Goal: Task Accomplishment & Management: Use online tool/utility

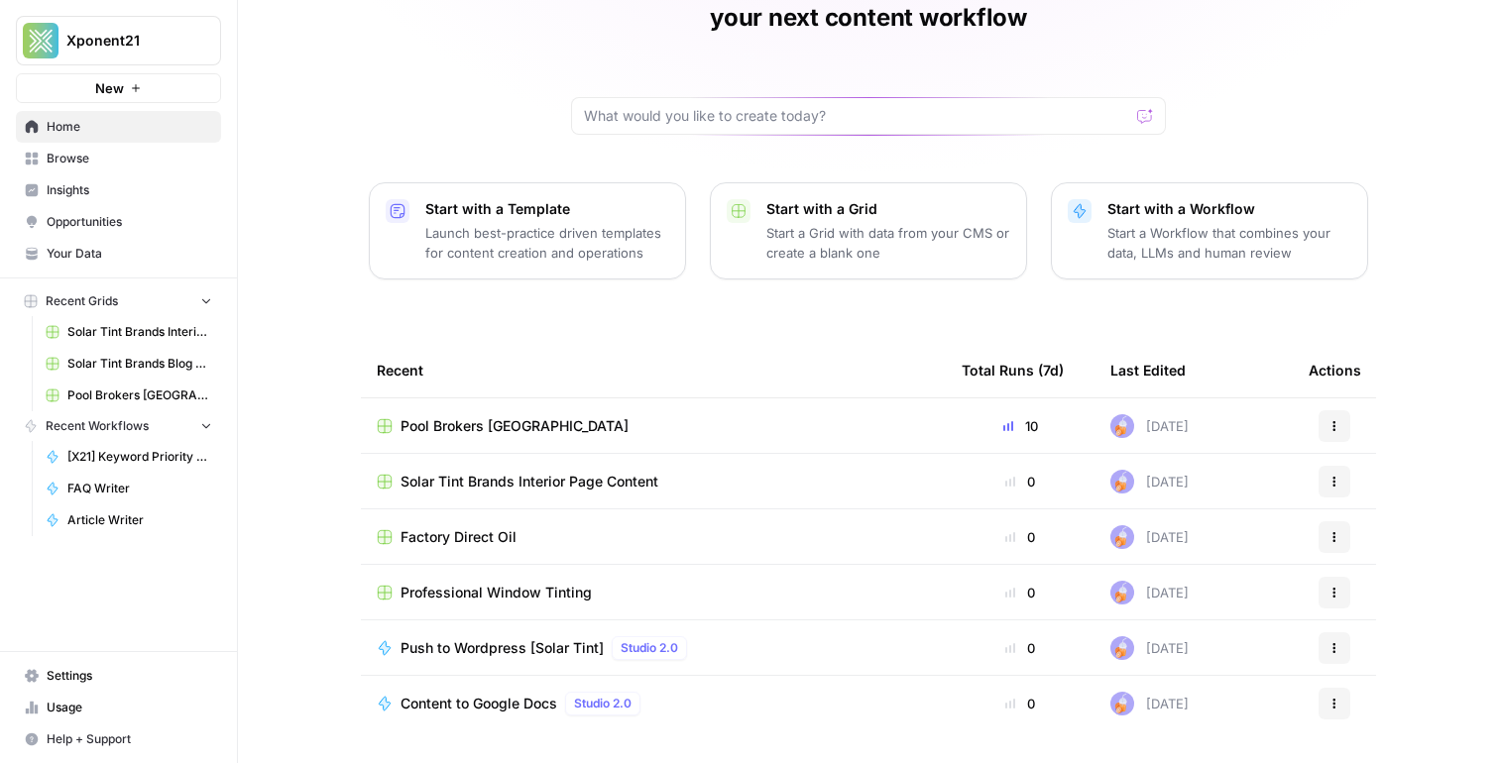
scroll to position [149, 0]
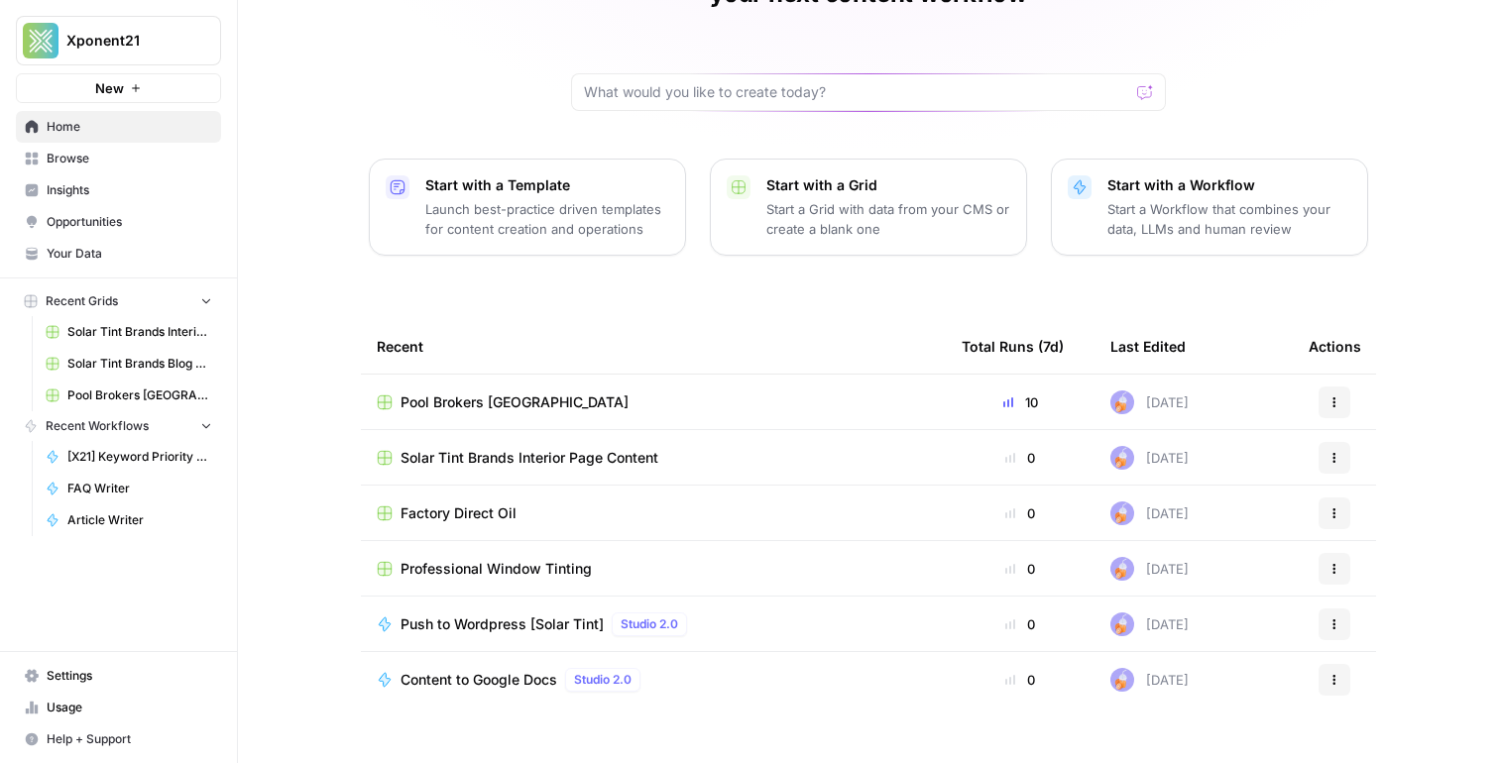
click at [562, 448] on span "Solar Tint Brands Interior Page Content" at bounding box center [529, 458] width 258 height 20
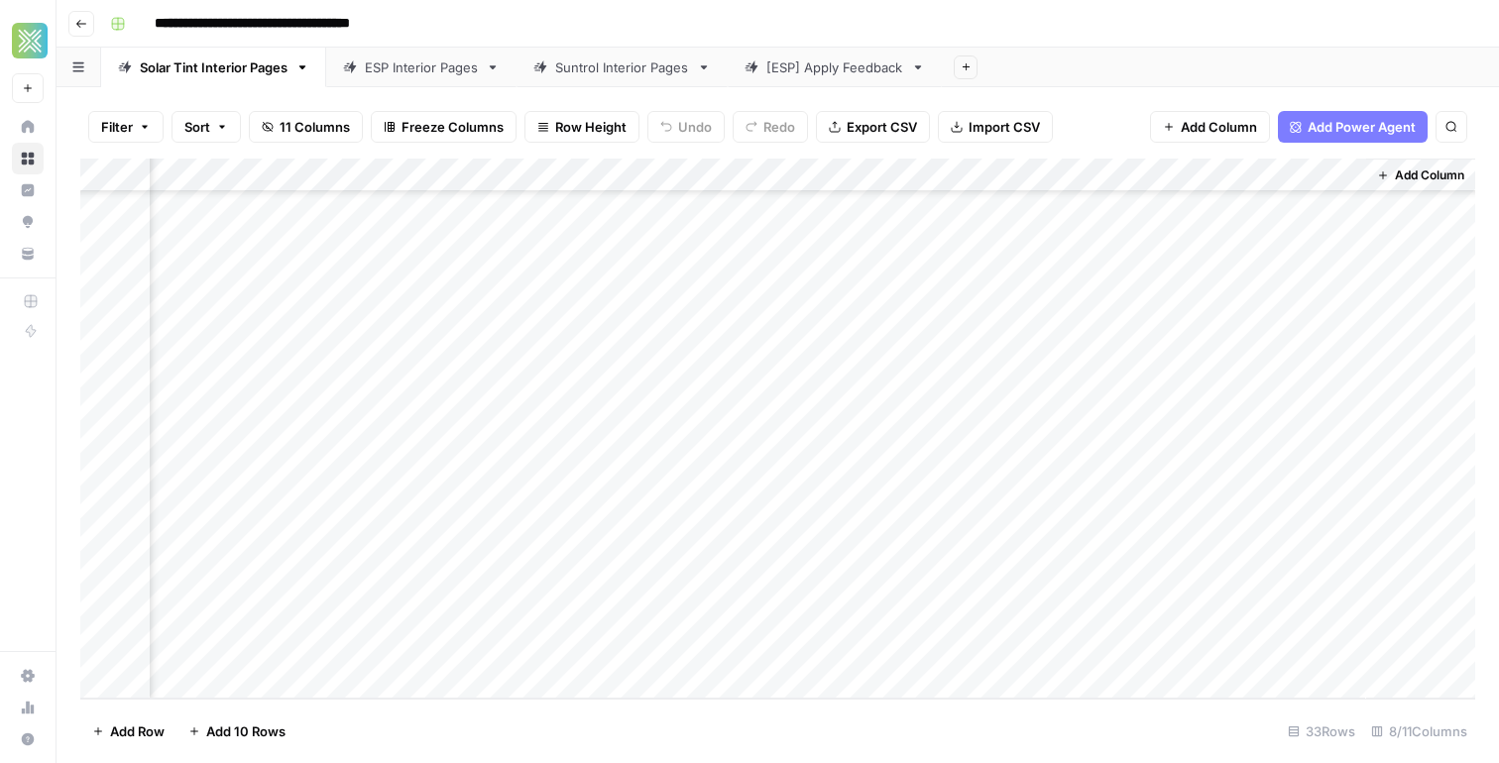
scroll to position [637, 0]
click at [87, 12] on button "Go back" at bounding box center [81, 24] width 26 height 26
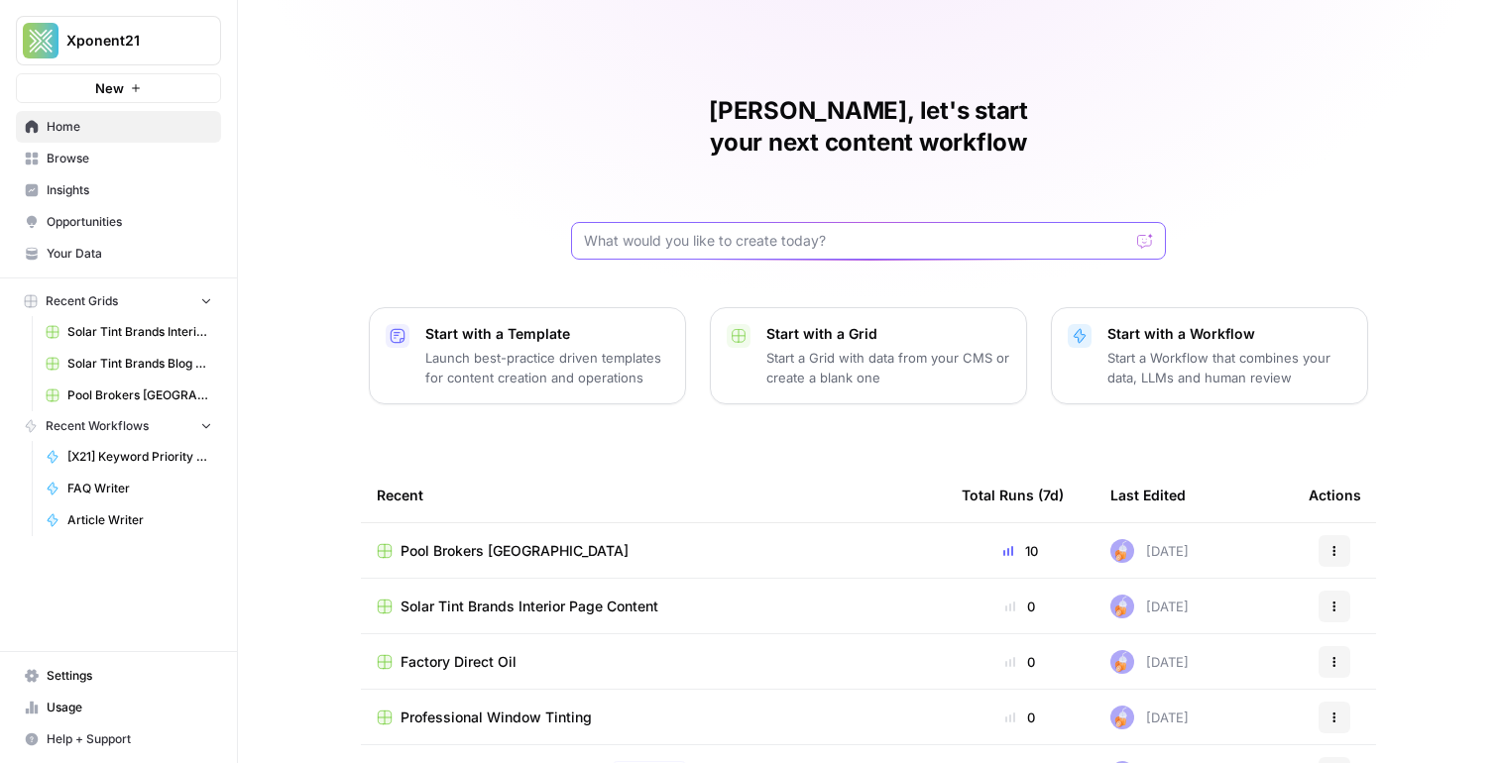
click at [700, 231] on input "text" at bounding box center [856, 241] width 545 height 20
type input "solar tint"
click at [114, 161] on span "Browse" at bounding box center [130, 159] width 166 height 18
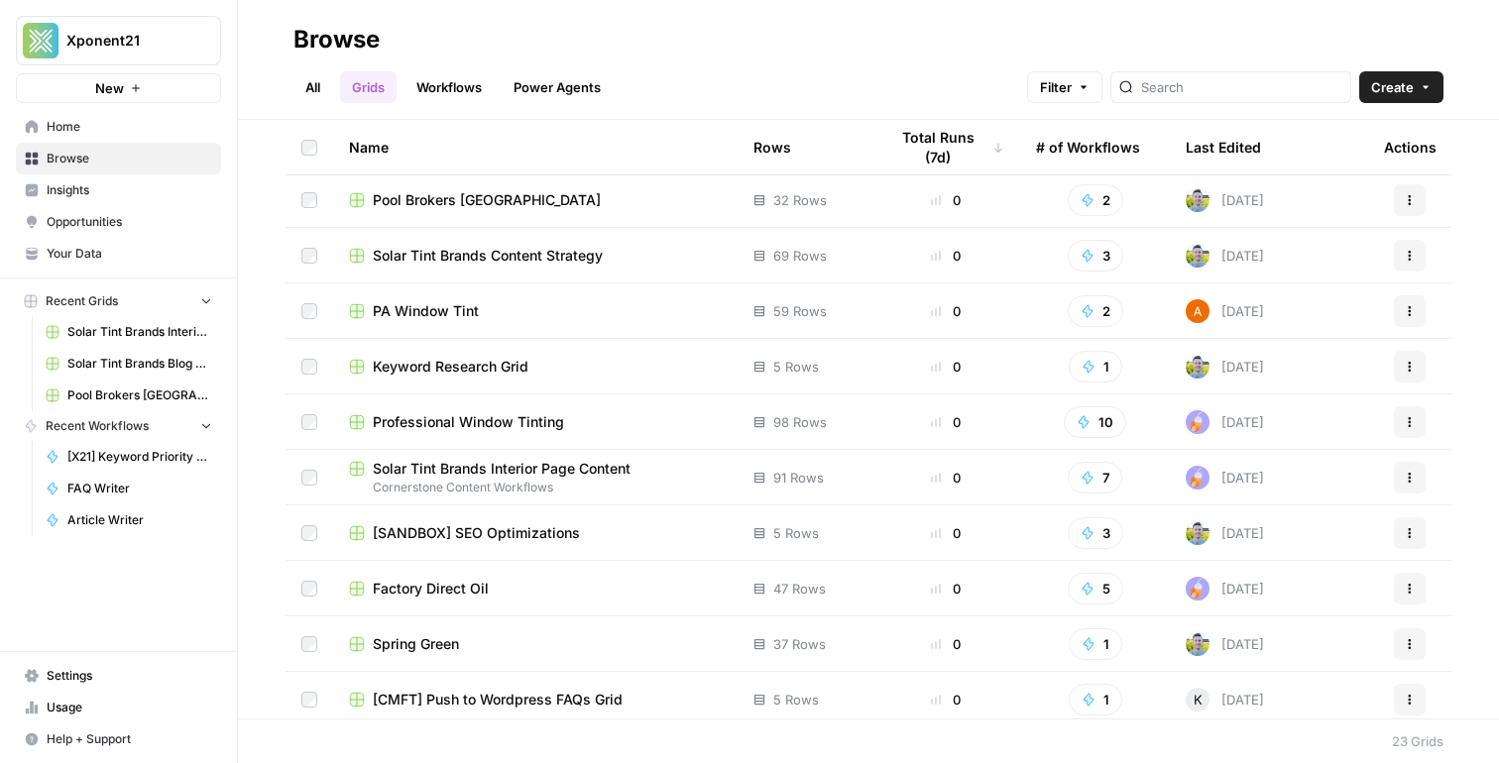
scroll to position [672, 0]
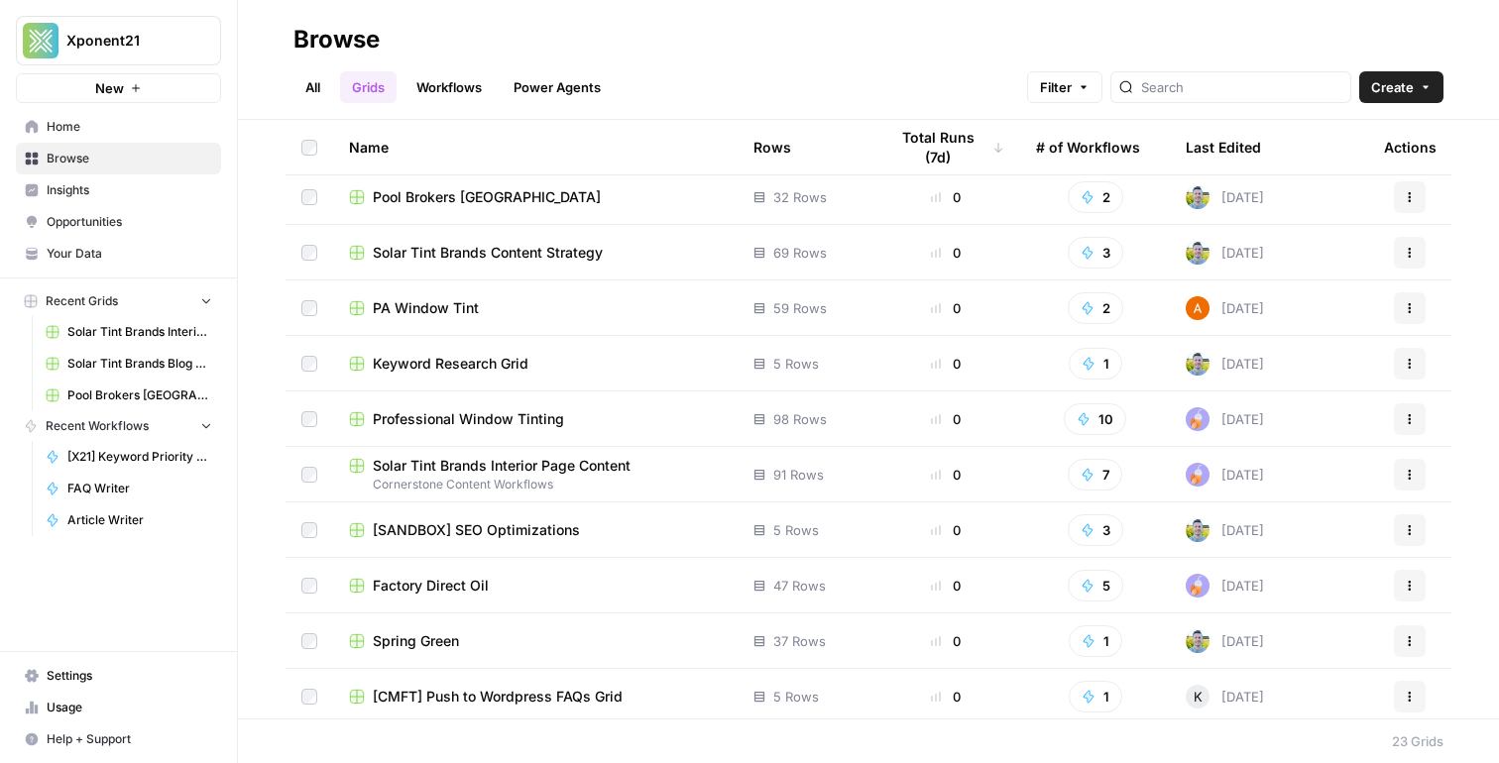
click at [477, 250] on span "Solar Tint Brands Content Strategy" at bounding box center [488, 253] width 230 height 20
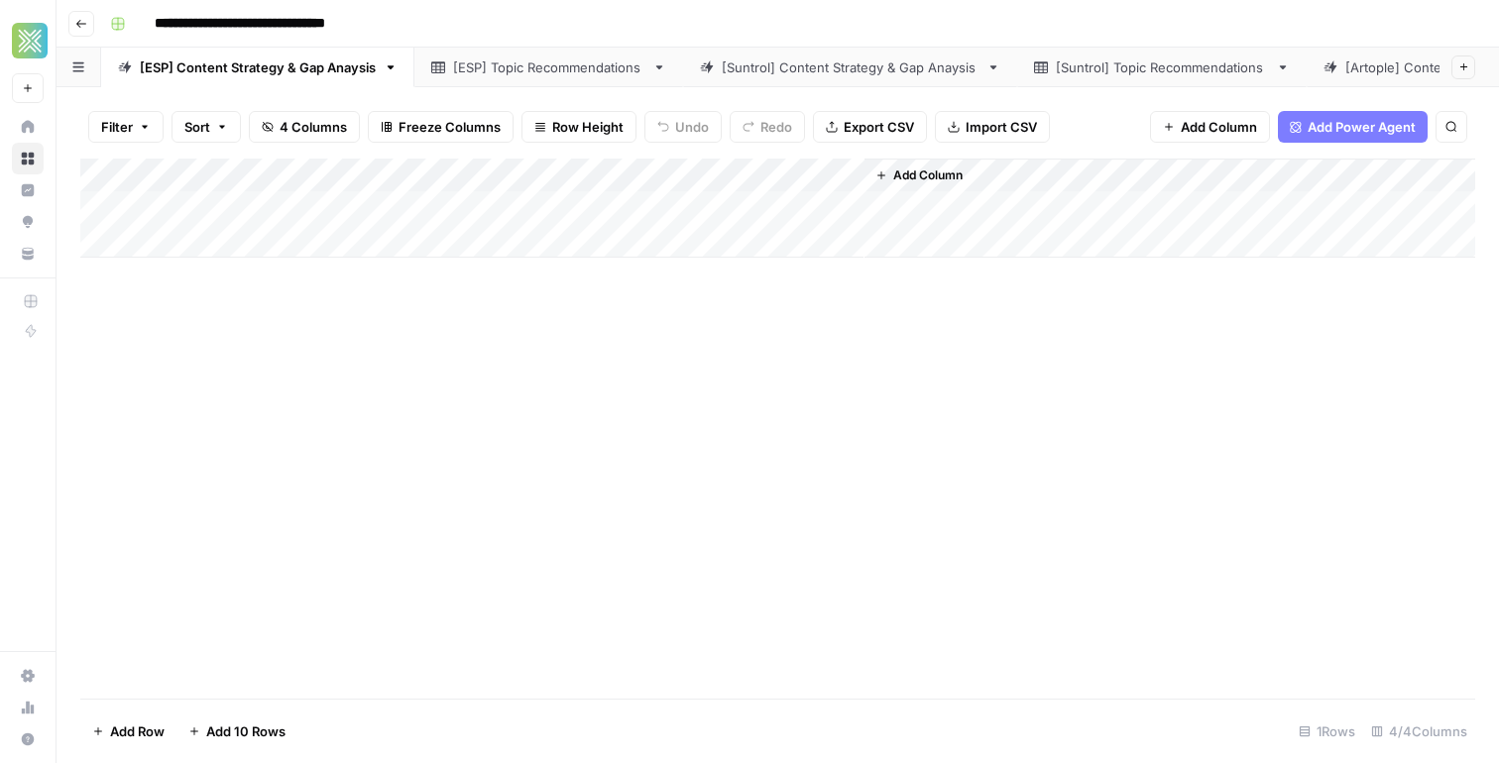
click at [93, 19] on button "Go back" at bounding box center [81, 24] width 26 height 26
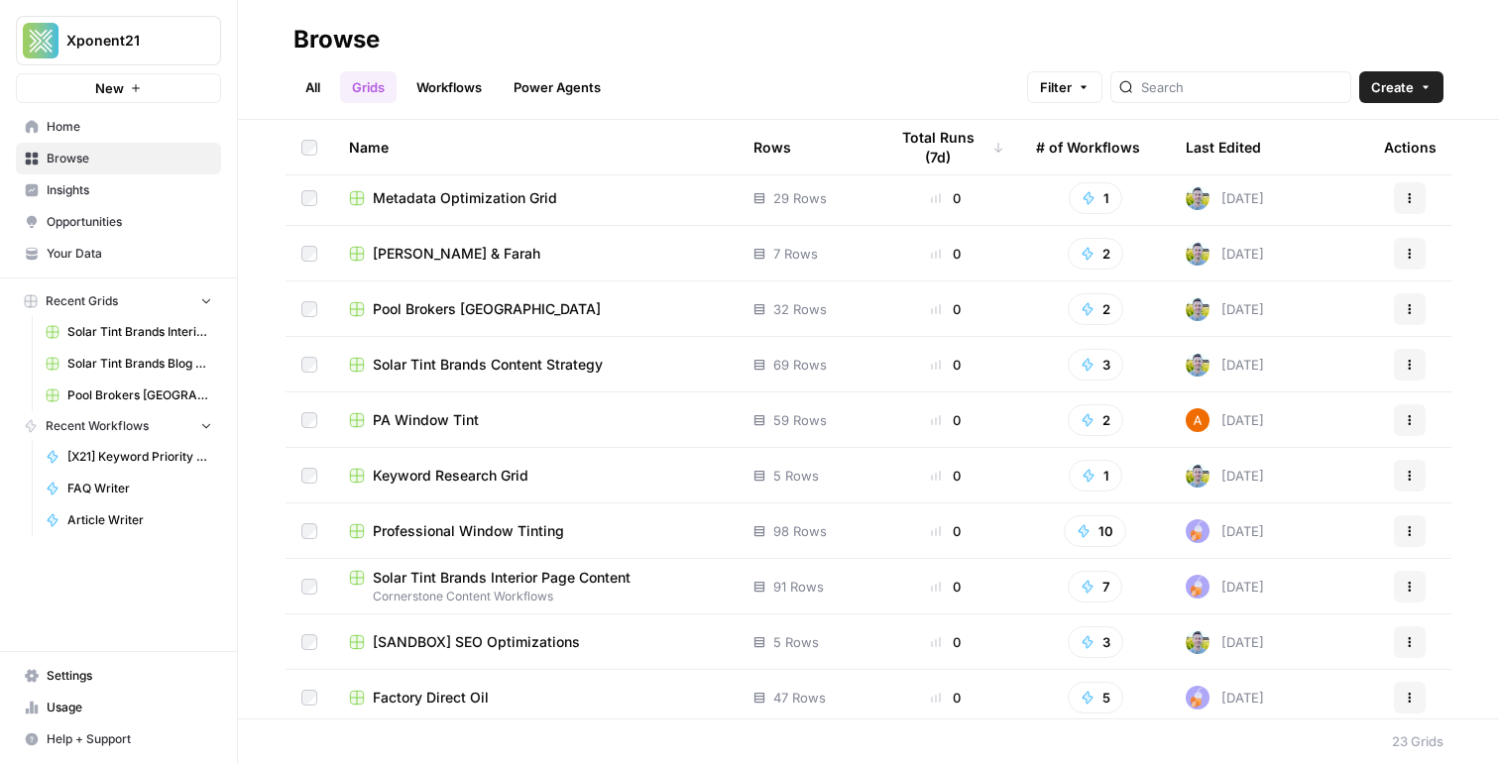
scroll to position [562, 0]
click at [504, 369] on span "Solar Tint Brands Content Strategy" at bounding box center [488, 363] width 230 height 20
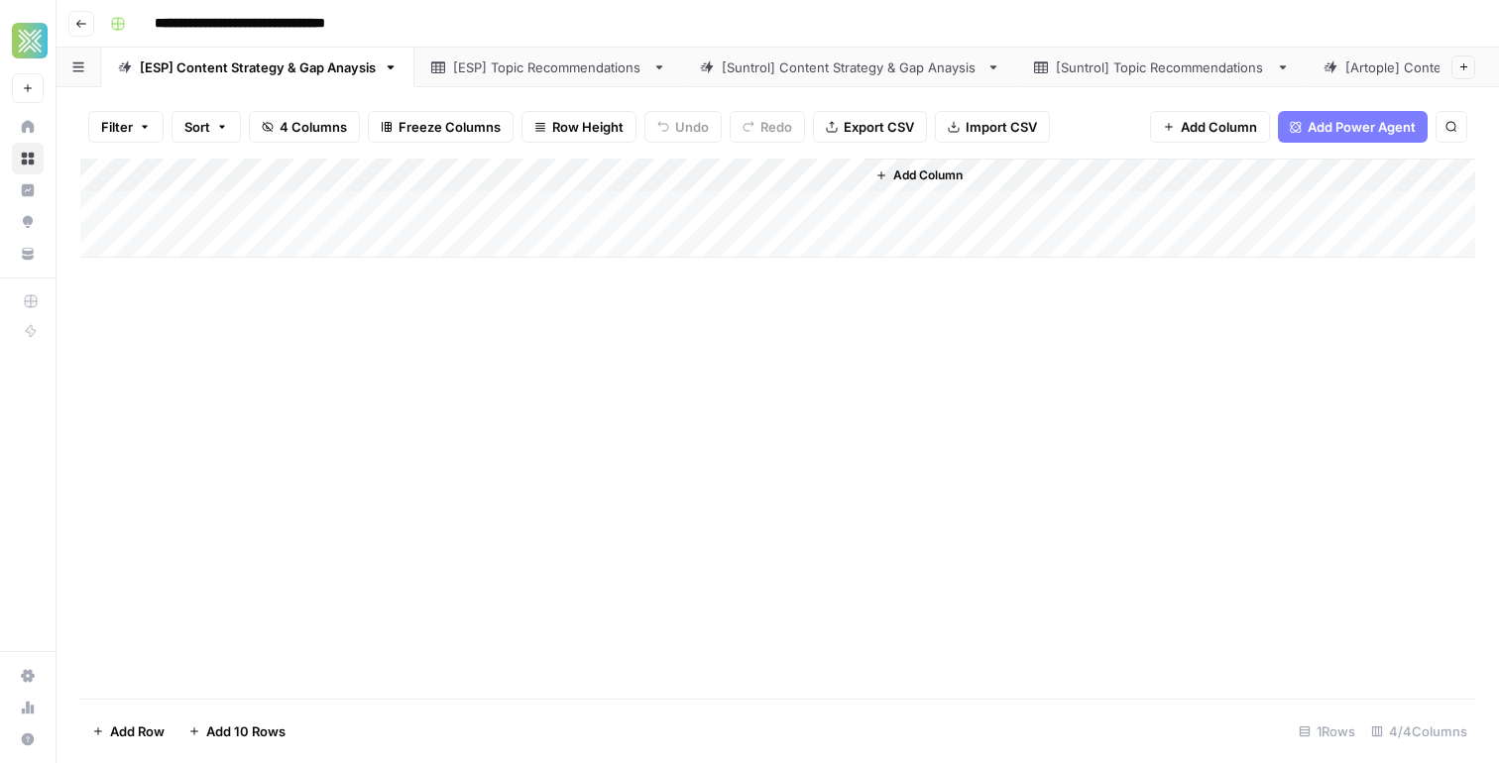
click at [75, 21] on icon "button" at bounding box center [81, 24] width 12 height 12
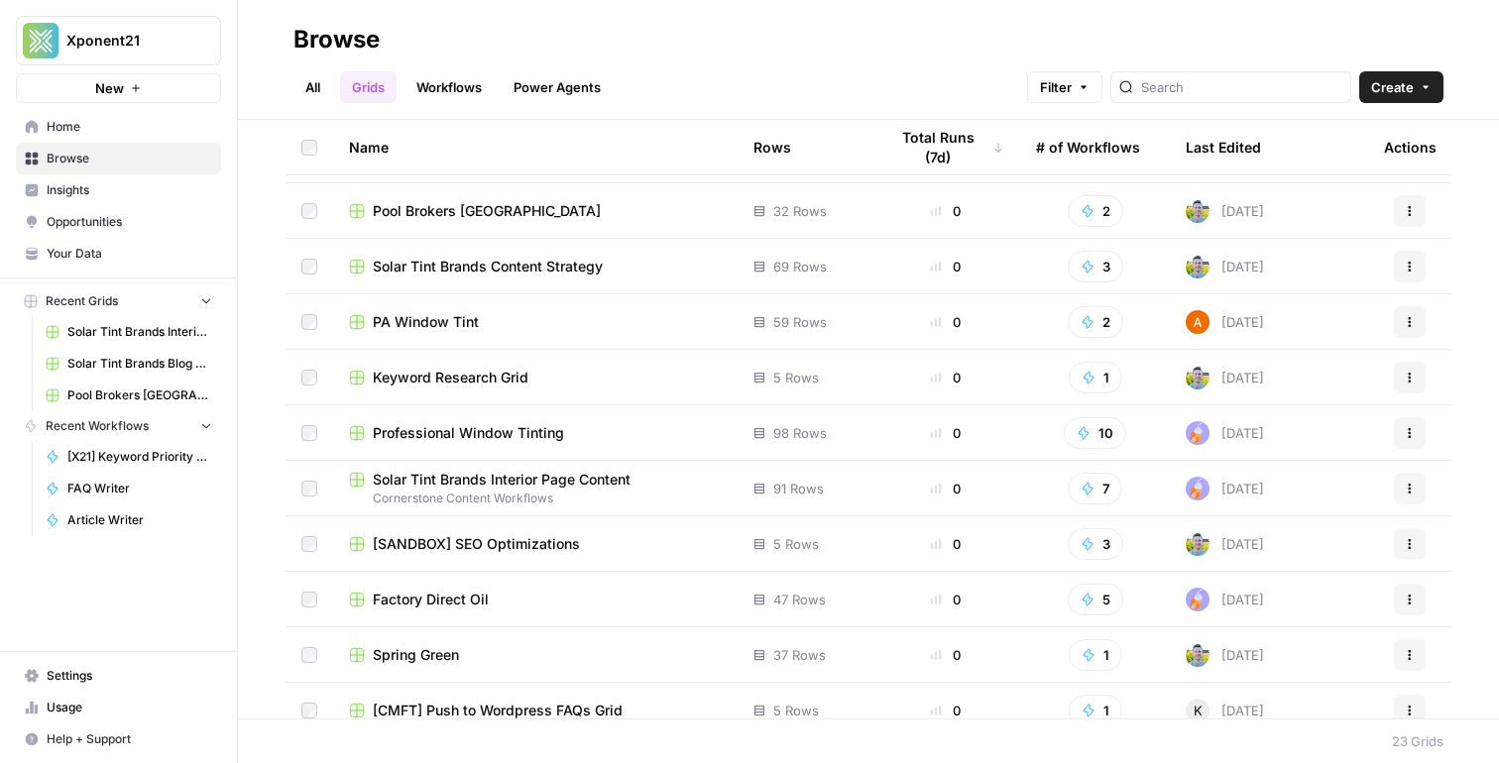
scroll to position [733, 0]
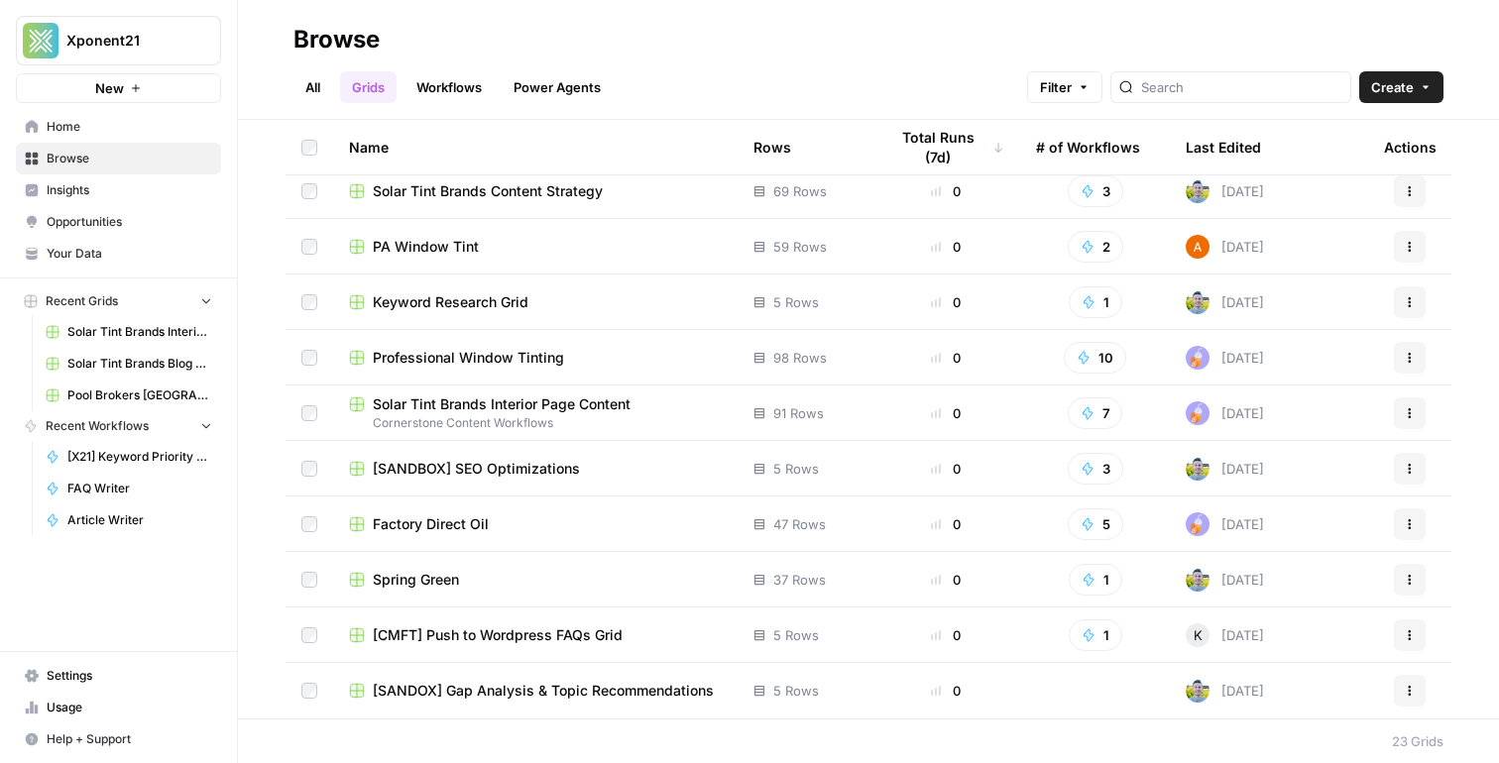
click at [579, 406] on span "Solar Tint Brands Interior Page Content" at bounding box center [502, 404] width 258 height 20
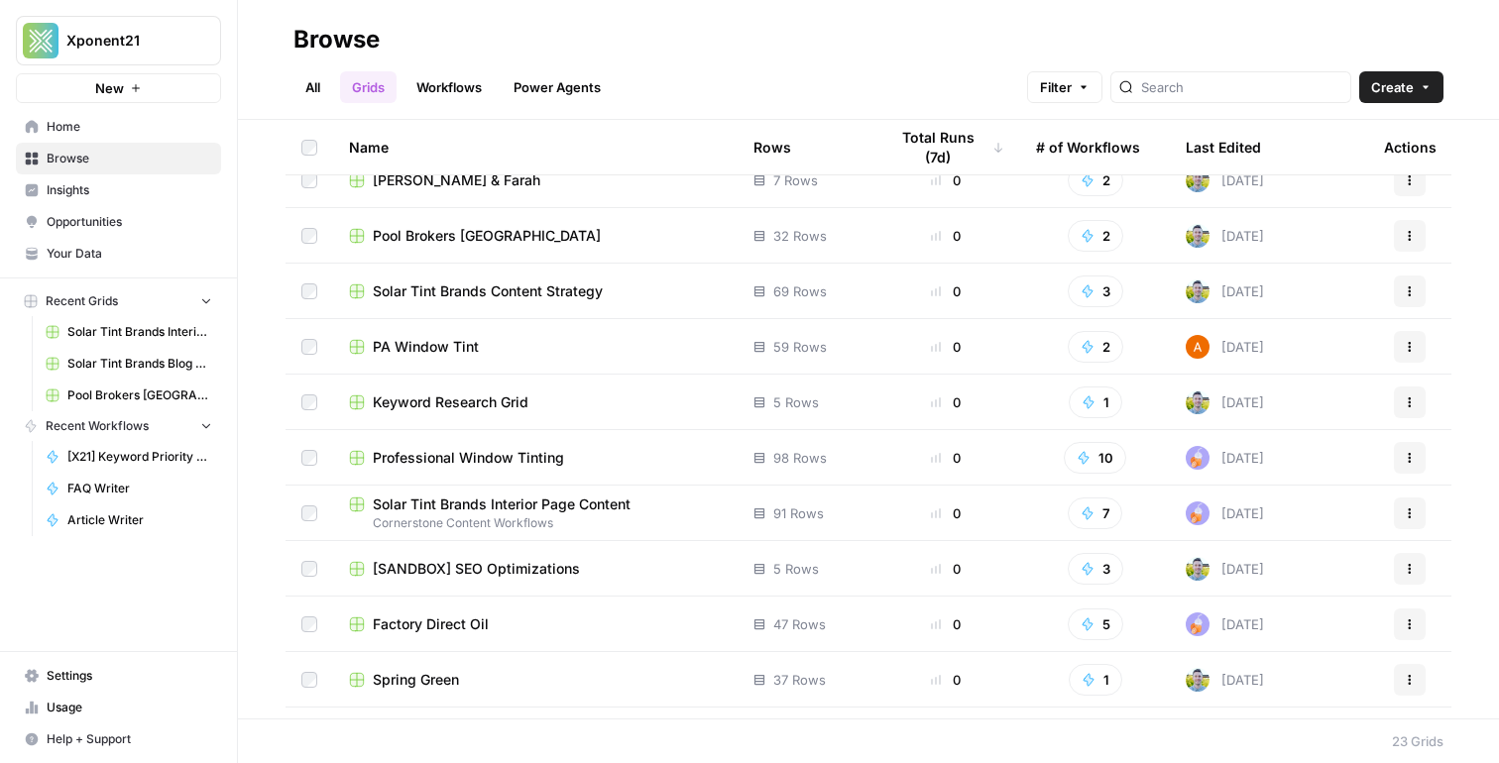
scroll to position [583, 0]
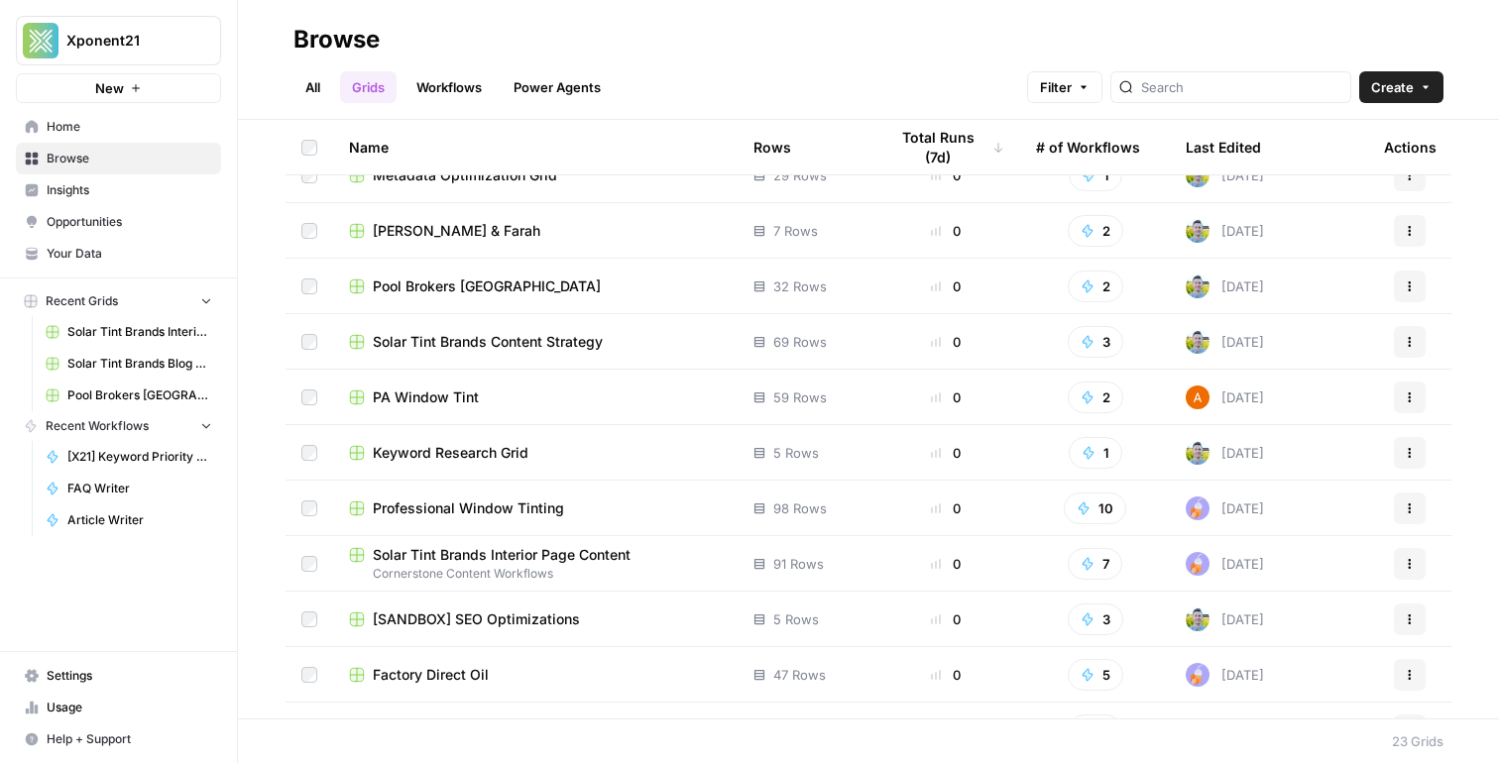
click at [516, 341] on span "Solar Tint Brands Content Strategy" at bounding box center [488, 342] width 230 height 20
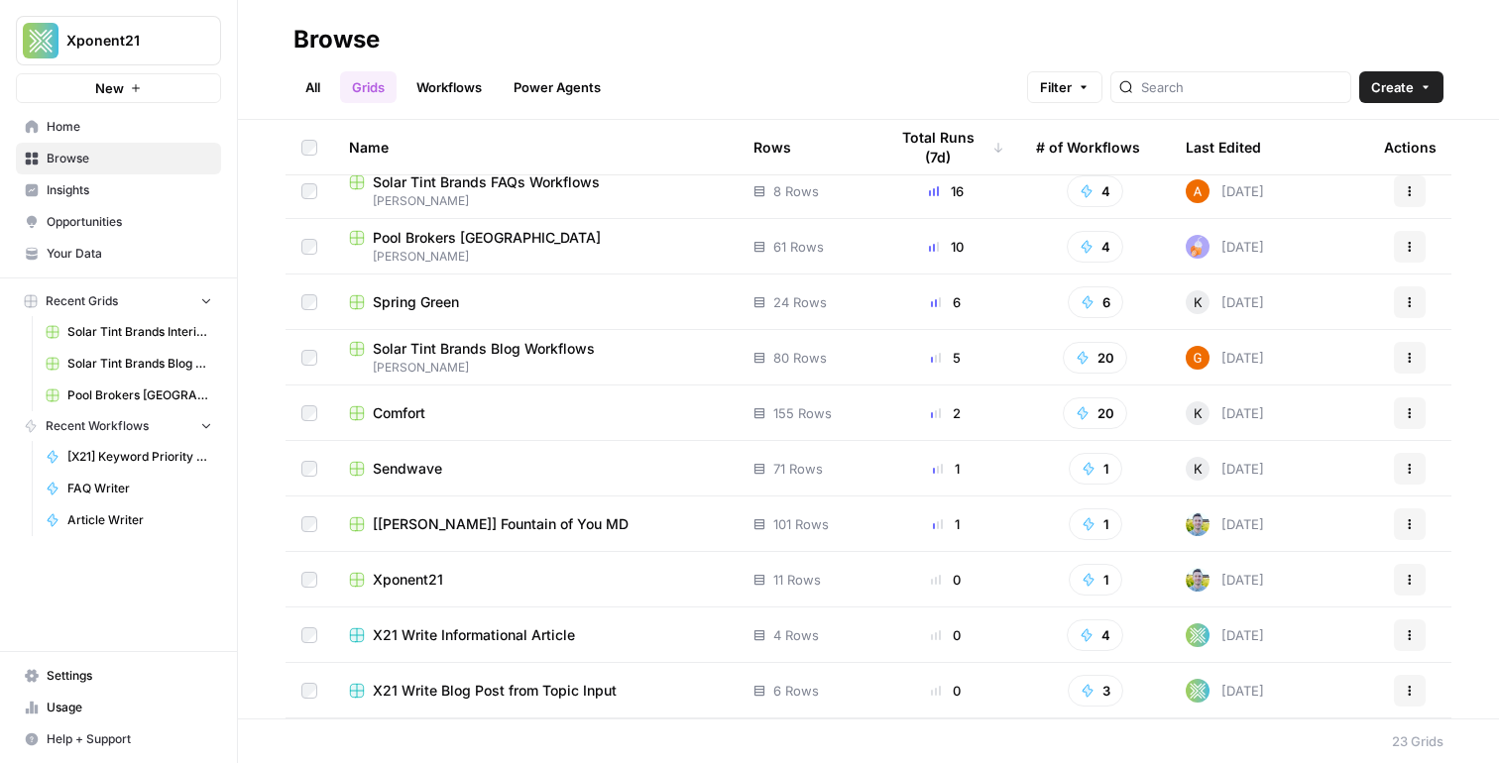
scroll to position [0, 0]
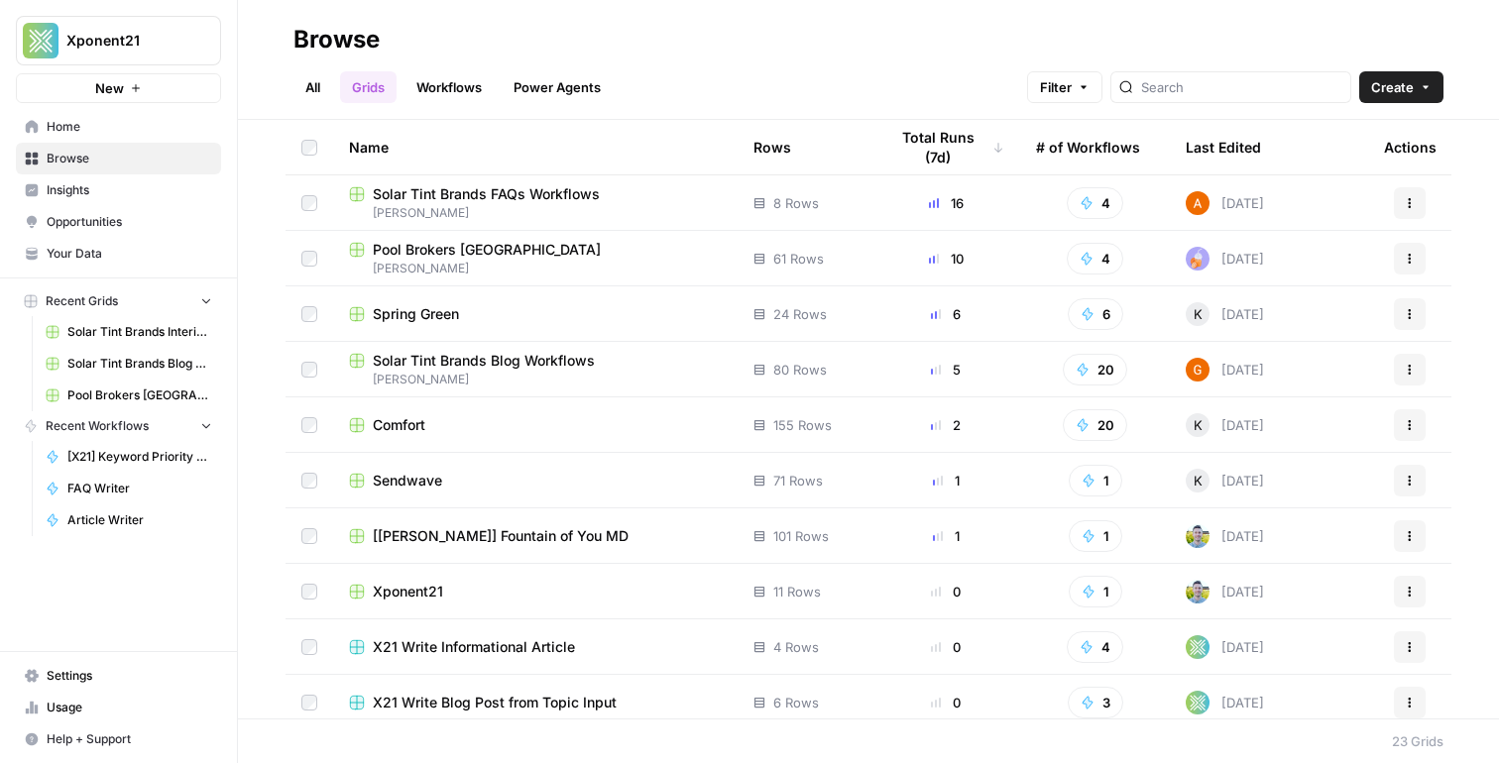
click at [519, 360] on span "Solar Tint Brands Blog Workflows" at bounding box center [484, 361] width 222 height 20
click at [308, 75] on link "All" at bounding box center [312, 87] width 39 height 32
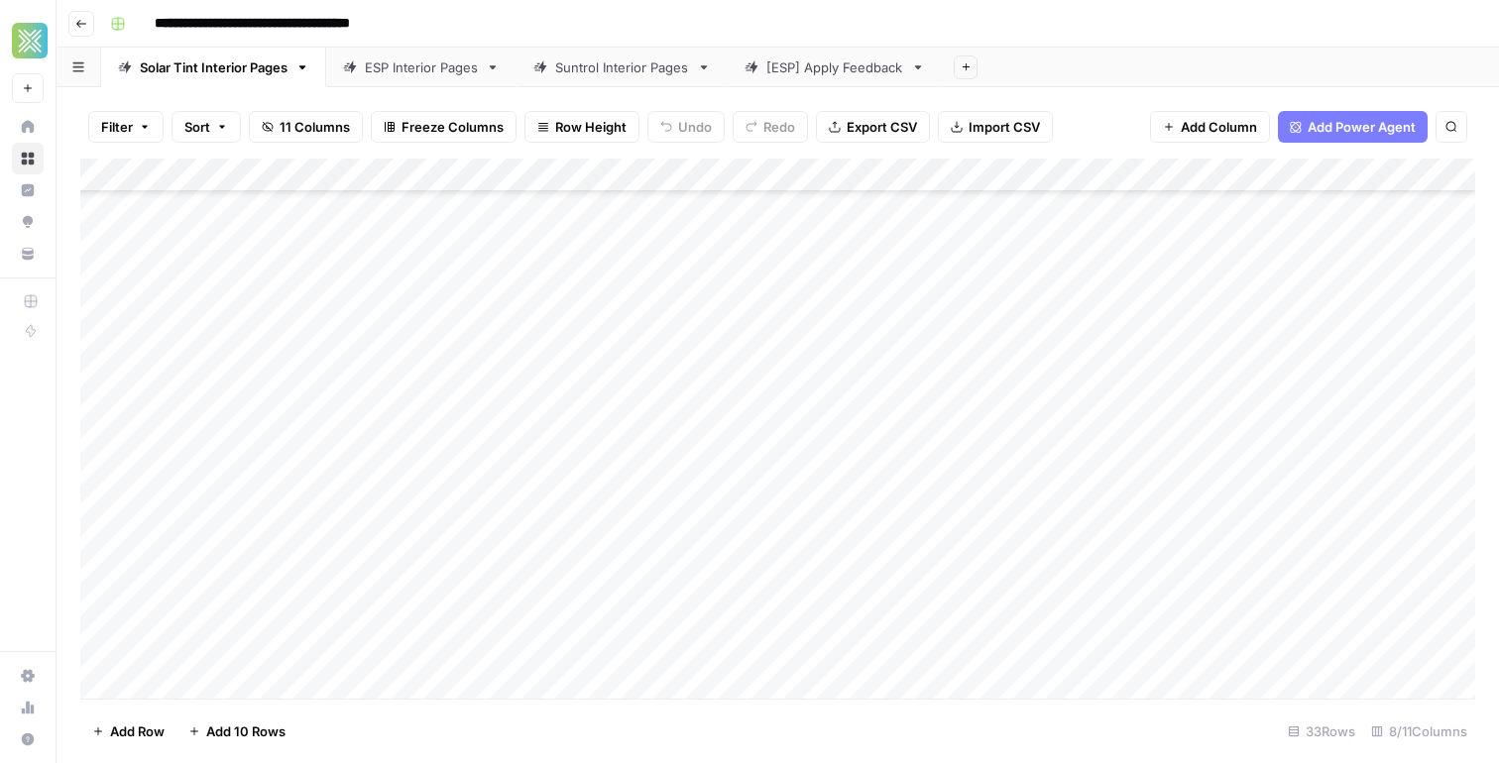
scroll to position [637, 0]
click at [326, 677] on div "Add Column" at bounding box center [777, 429] width 1395 height 540
click at [279, 621] on div "Add Column" at bounding box center [777, 429] width 1395 height 540
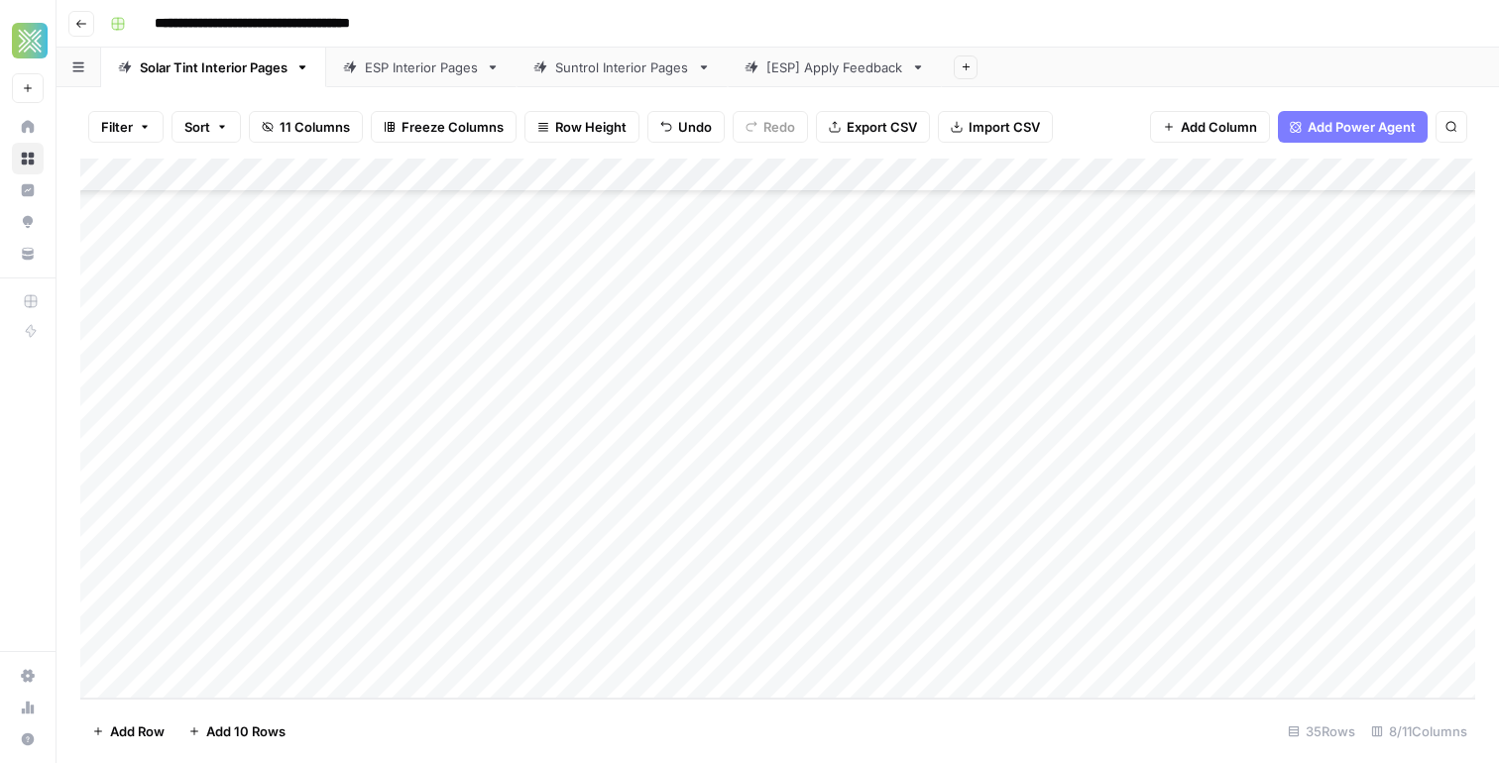
click at [279, 621] on div "Add Column" at bounding box center [777, 429] width 1395 height 540
click at [268, 616] on textarea "**********" at bounding box center [366, 617] width 435 height 28
type textarea "**********"
click at [715, 617] on div "Add Column" at bounding box center [777, 429] width 1395 height 540
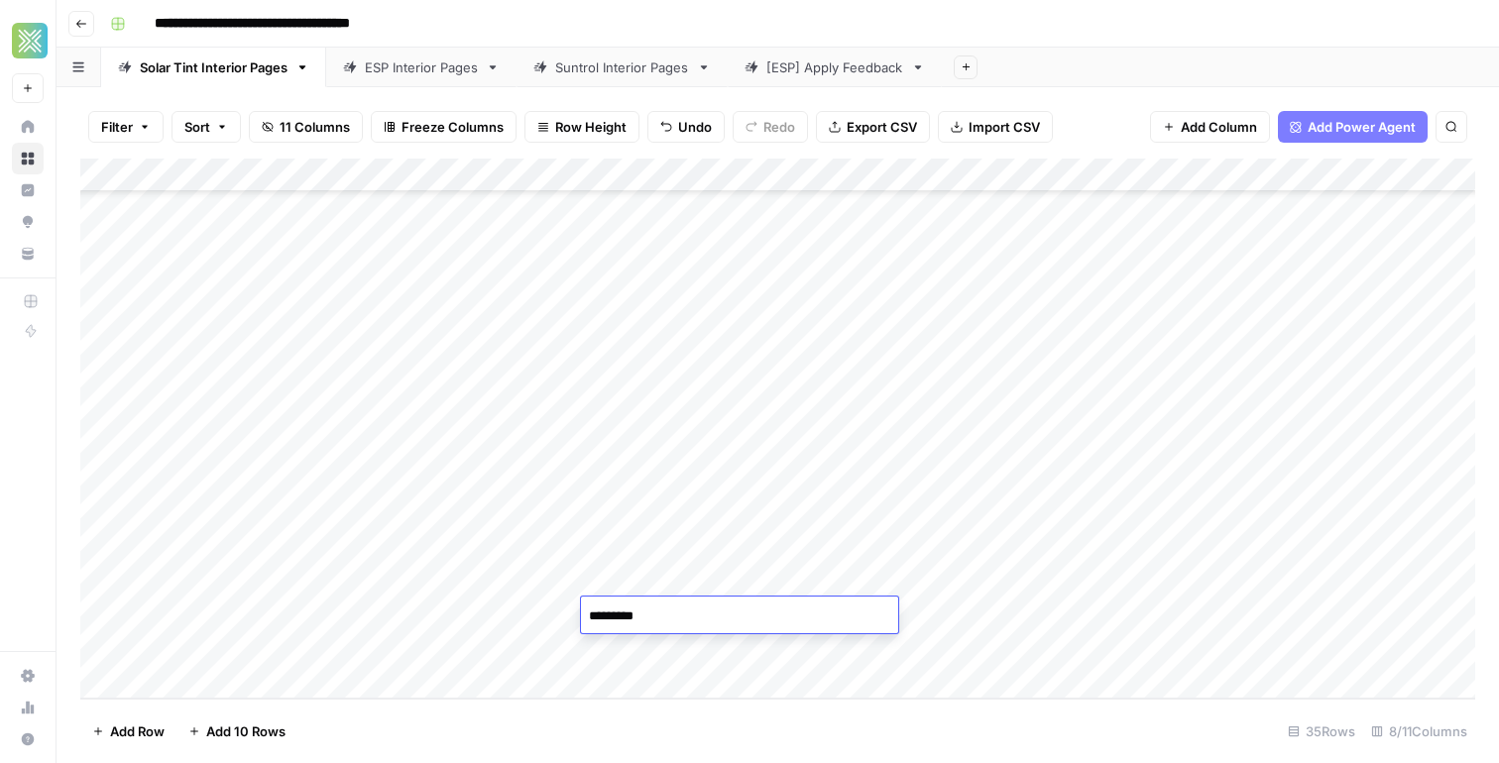
type textarea "*********"
click at [776, 686] on div "Add Column" at bounding box center [777, 429] width 1395 height 540
click at [909, 588] on div "Add Column" at bounding box center [777, 429] width 1395 height 540
click at [402, 350] on div "Add Column" at bounding box center [777, 429] width 1395 height 540
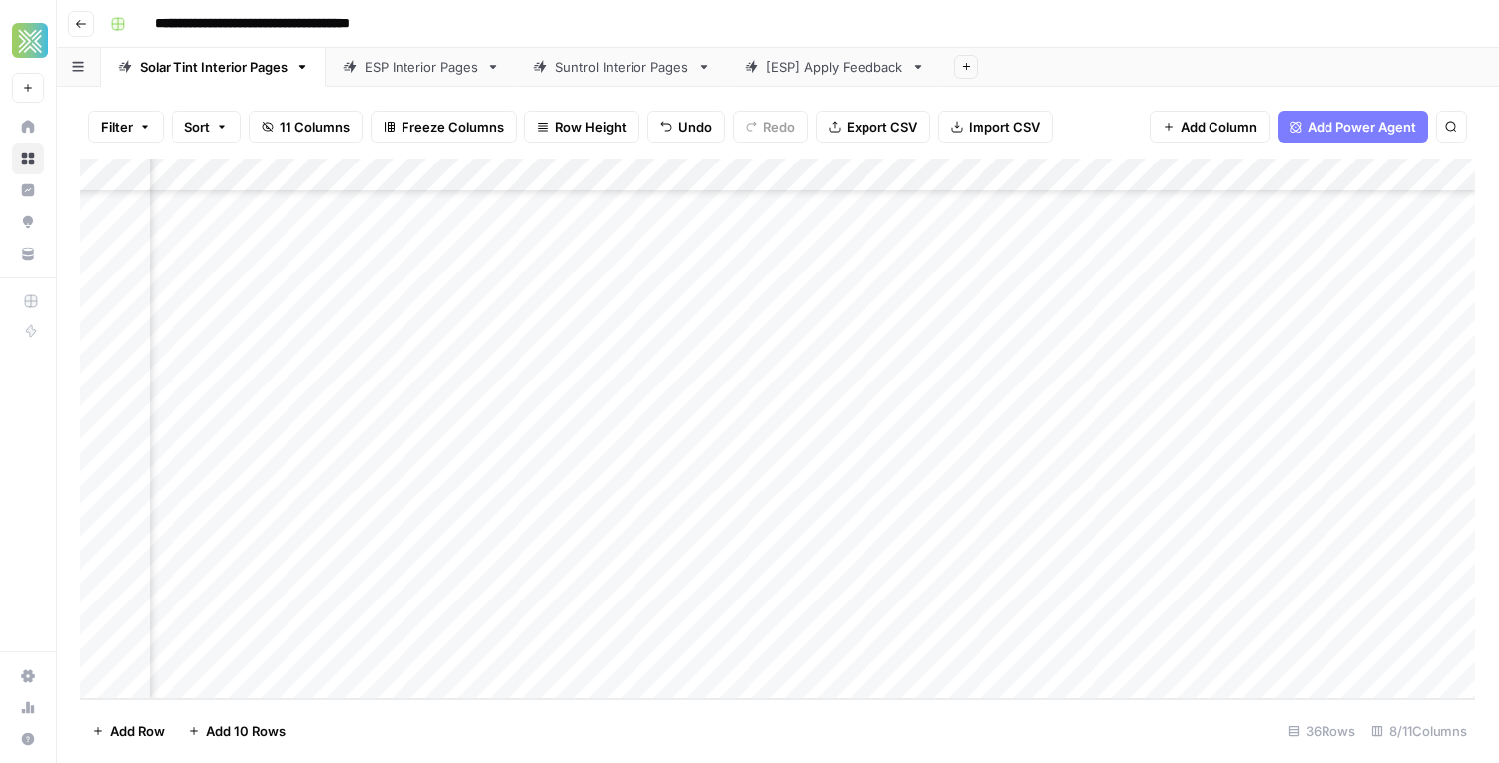
scroll to position [738, 887]
click at [1385, 344] on div "Add Column" at bounding box center [777, 429] width 1395 height 540
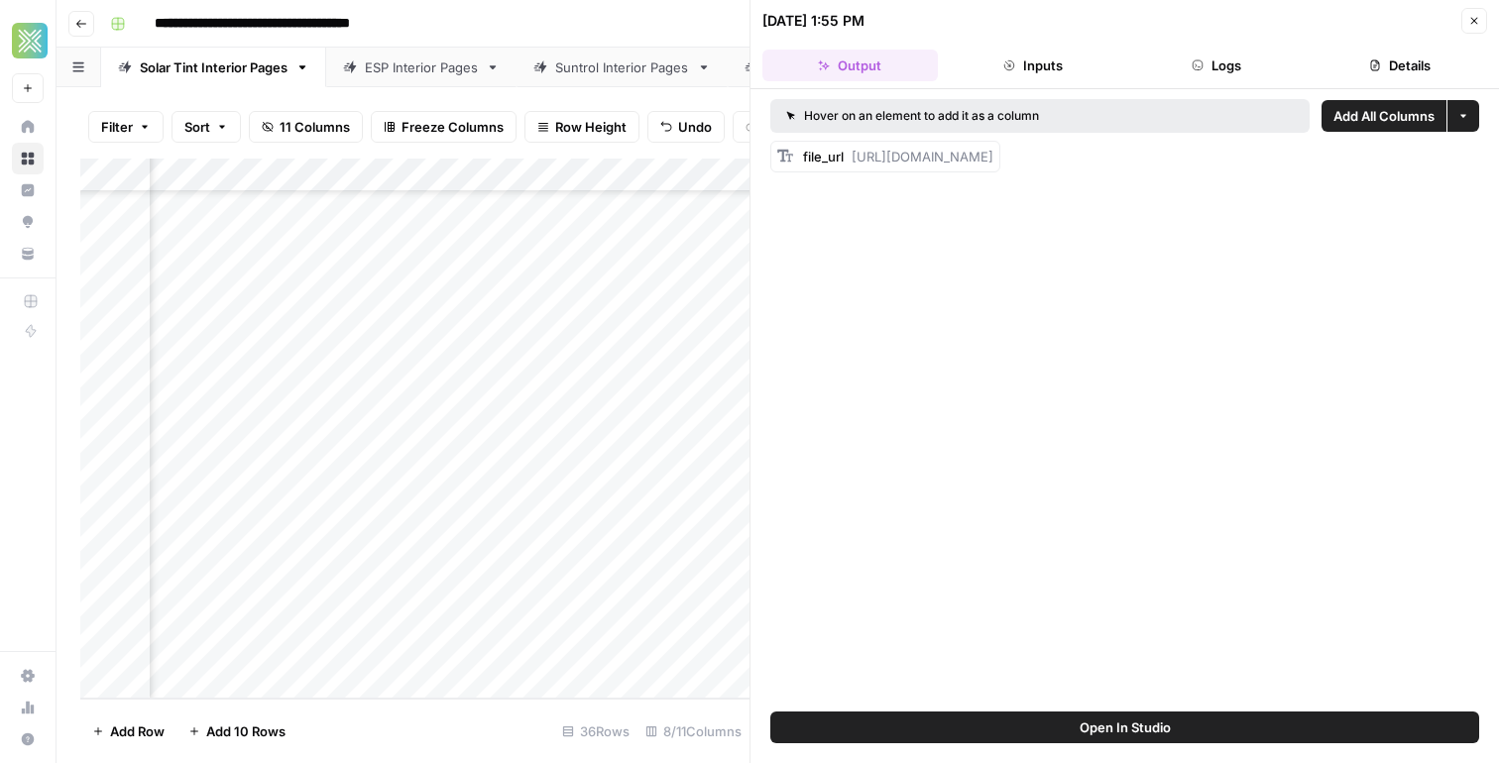
click at [1475, 13] on button "Close" at bounding box center [1474, 21] width 26 height 26
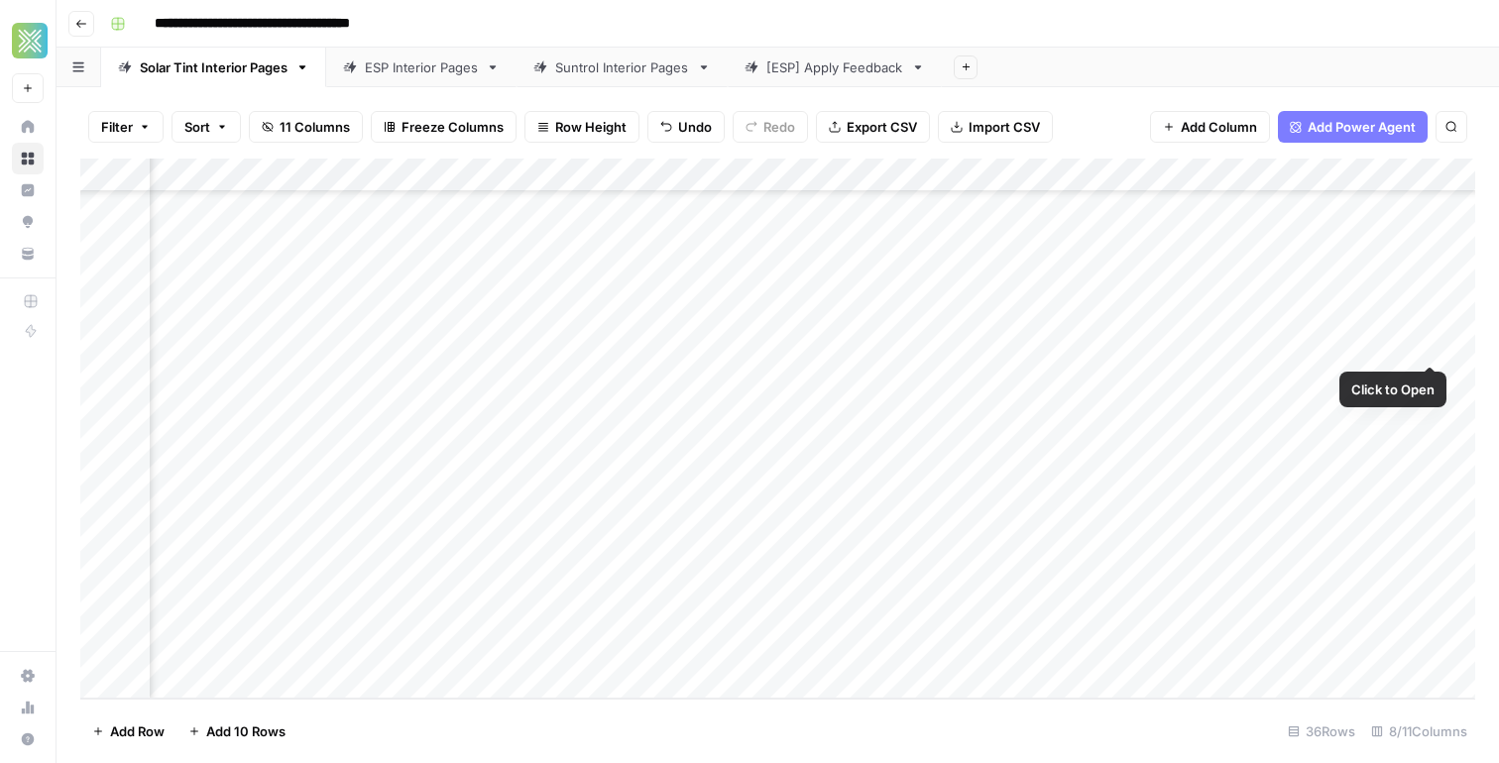
click at [1436, 347] on div "Add Column" at bounding box center [777, 429] width 1395 height 540
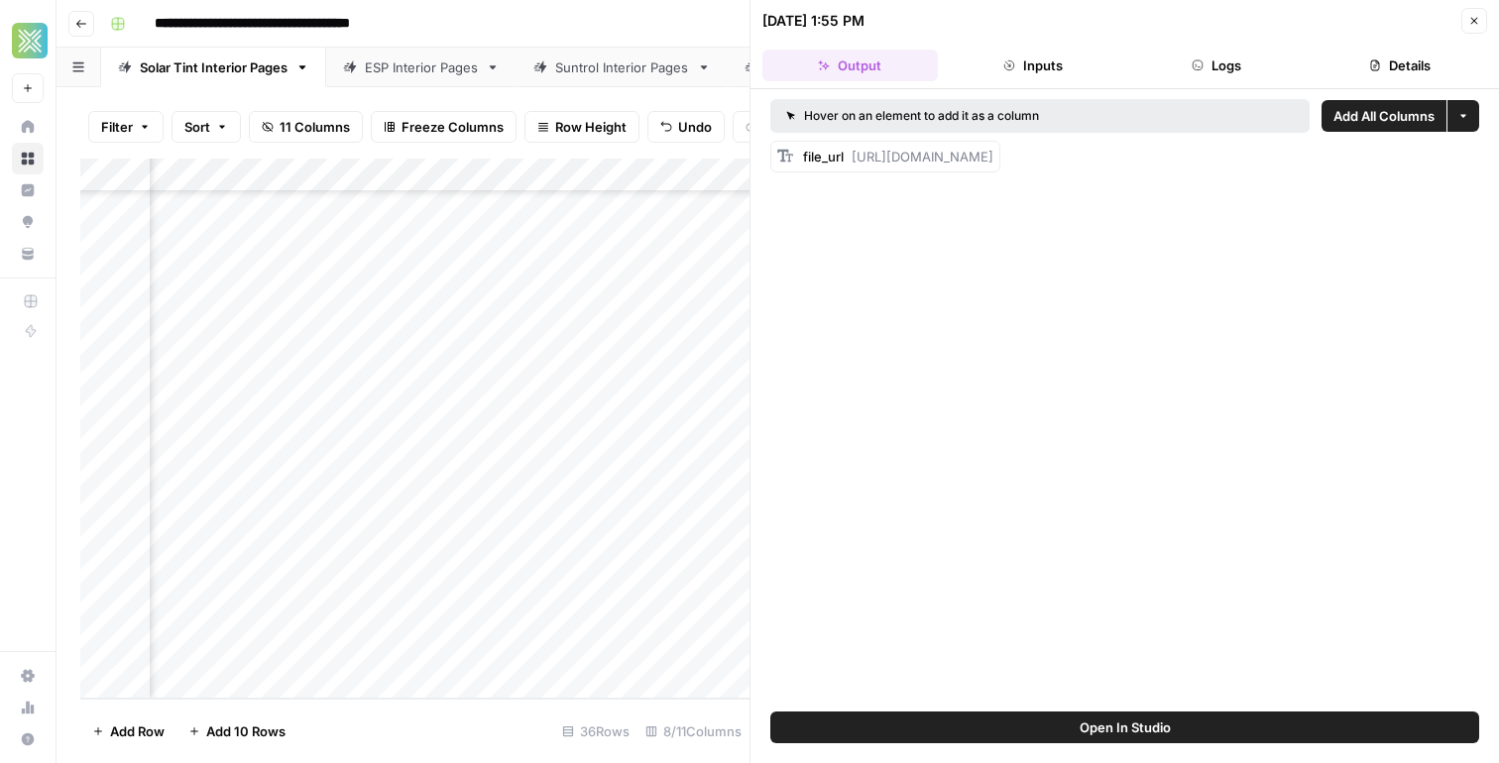
drag, startPoint x: 853, startPoint y: 156, endPoint x: 1498, endPoint y: 148, distance: 644.3
click at [1498, 148] on div "Hover on an element to add it as a column Add All Columns More options file_url…" at bounding box center [1124, 400] width 748 height 622
copy span "https://docs.google.com/document/d/1py_VGBXa4Ua151t_GK1HrjTmT-ckxCSEMQ-c_tDA1pc…"
click at [1478, 23] on icon "button" at bounding box center [1474, 21] width 12 height 12
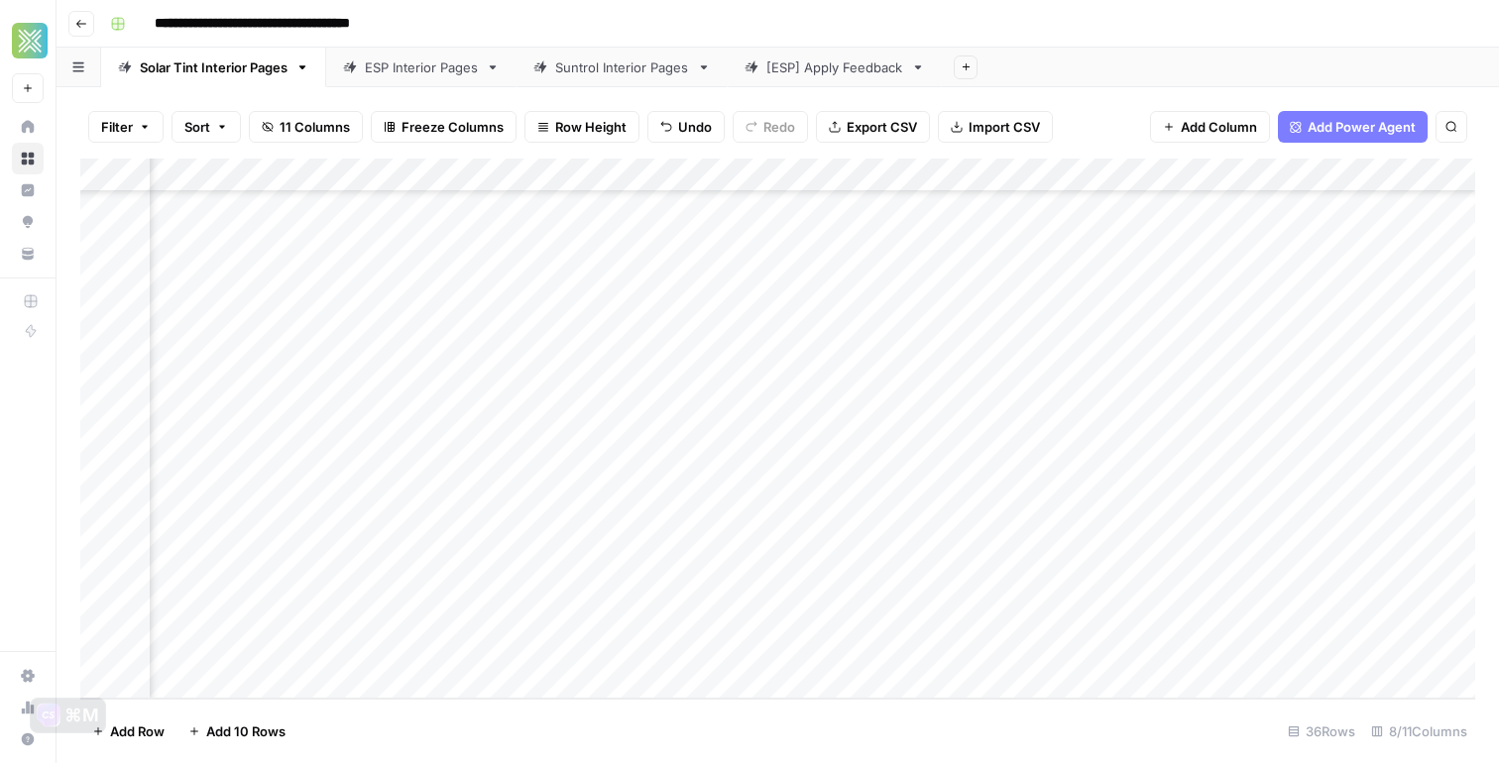
scroll to position [738, 0]
click at [479, 585] on div "Add Column" at bounding box center [777, 429] width 1395 height 540
click at [1275, 586] on div "Add Column" at bounding box center [777, 429] width 1395 height 540
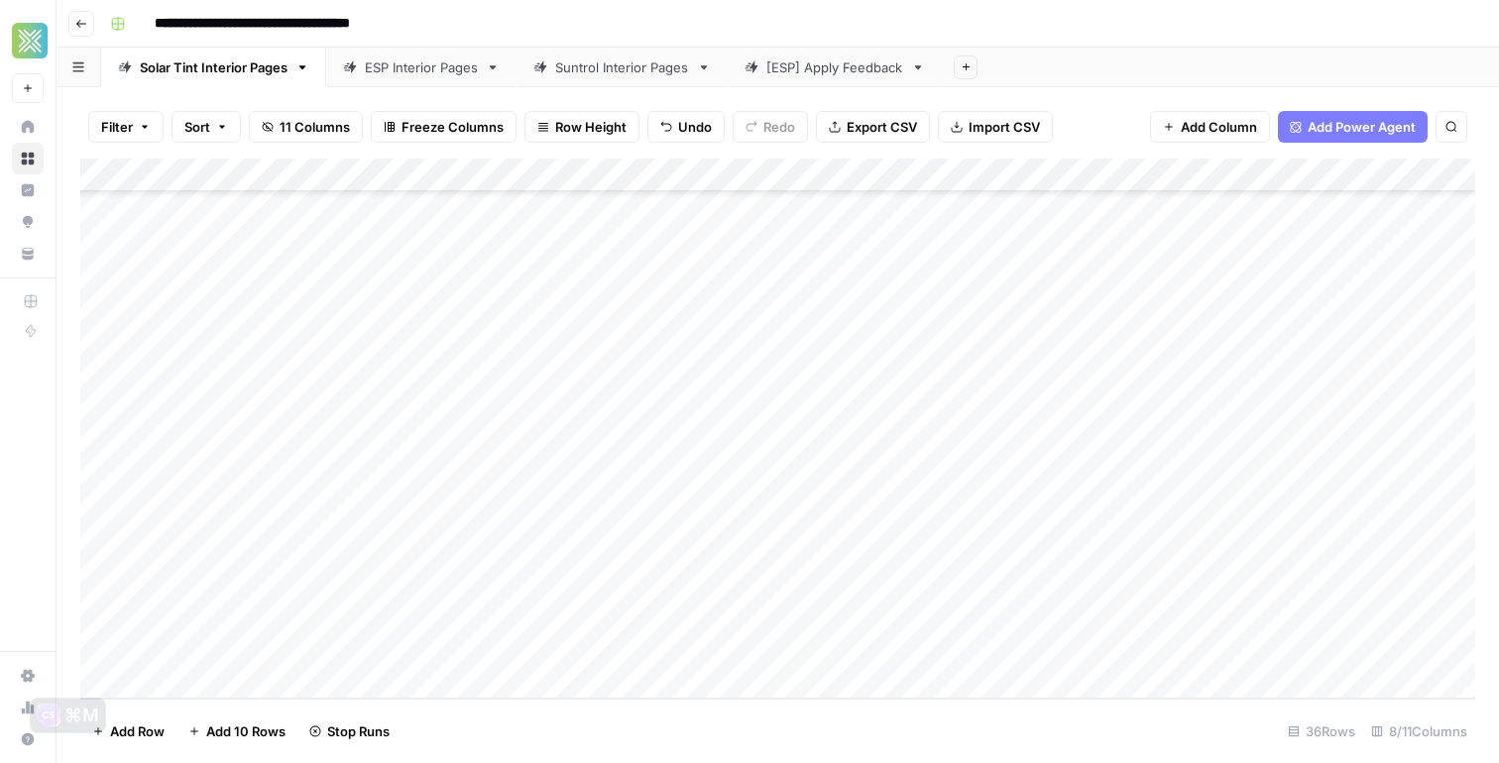
click at [296, 600] on div "Add Column" at bounding box center [777, 429] width 1395 height 540
click at [1142, 581] on div "Add Column" at bounding box center [777, 429] width 1395 height 540
click at [1320, 578] on div "Add Column" at bounding box center [777, 429] width 1395 height 540
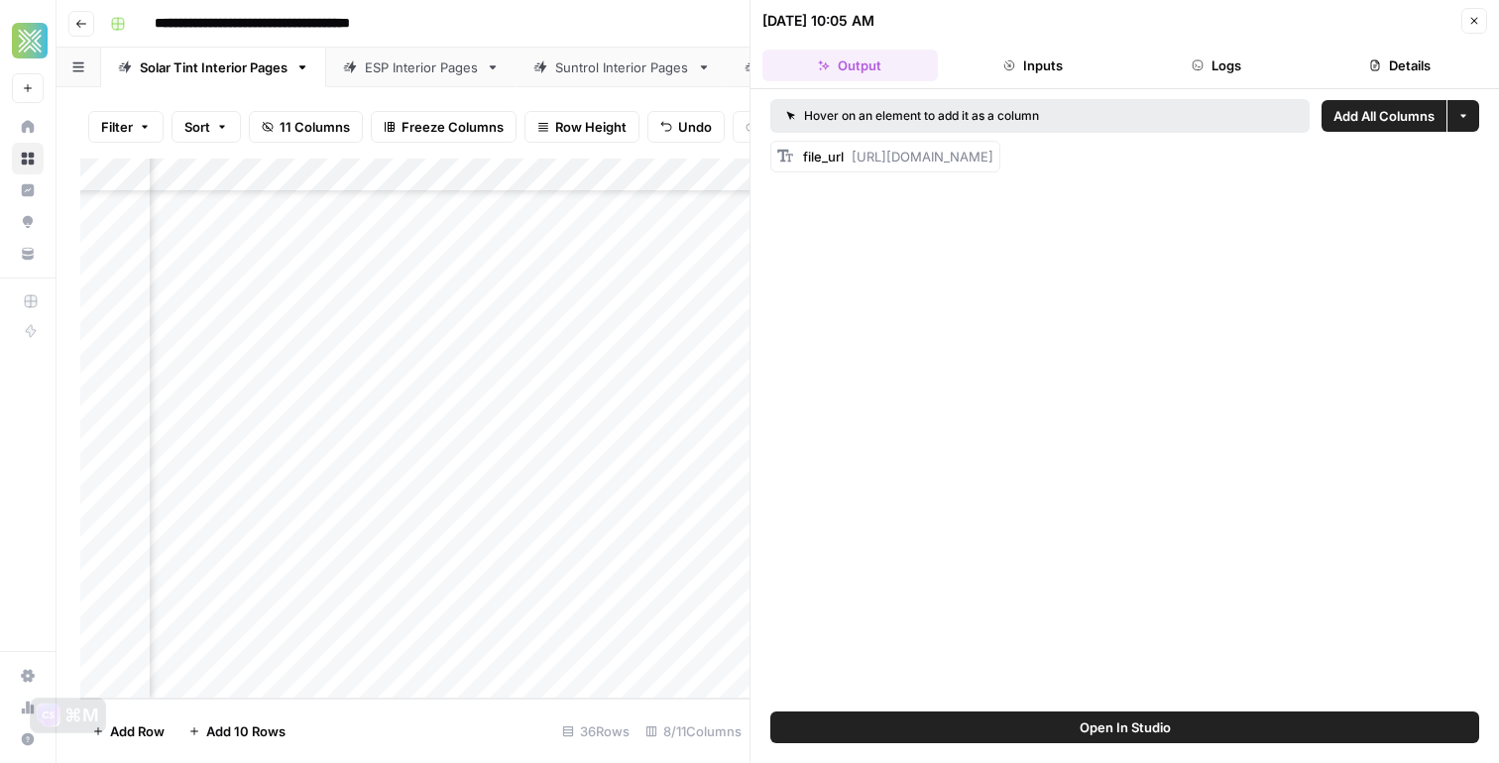
drag, startPoint x: 855, startPoint y: 158, endPoint x: 1404, endPoint y: 185, distance: 549.8
click at [1404, 185] on div "Hover on an element to add it as a column Add All Columns More options file_url…" at bounding box center [1124, 400] width 748 height 622
copy span "https://docs.google.com/document/d/1LPo62du74jpo1rL60h5_orlV8m7RSo0ZmC36vlVh5CM…"
